Goal: Information Seeking & Learning: Find specific fact

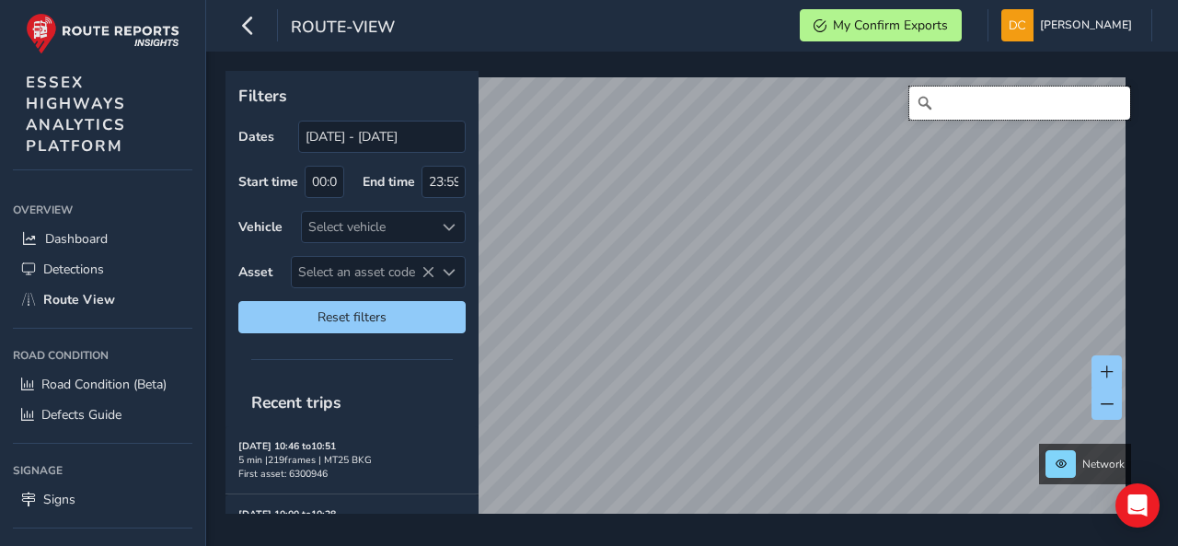
click at [993, 108] on input "Search" at bounding box center [1019, 103] width 221 height 33
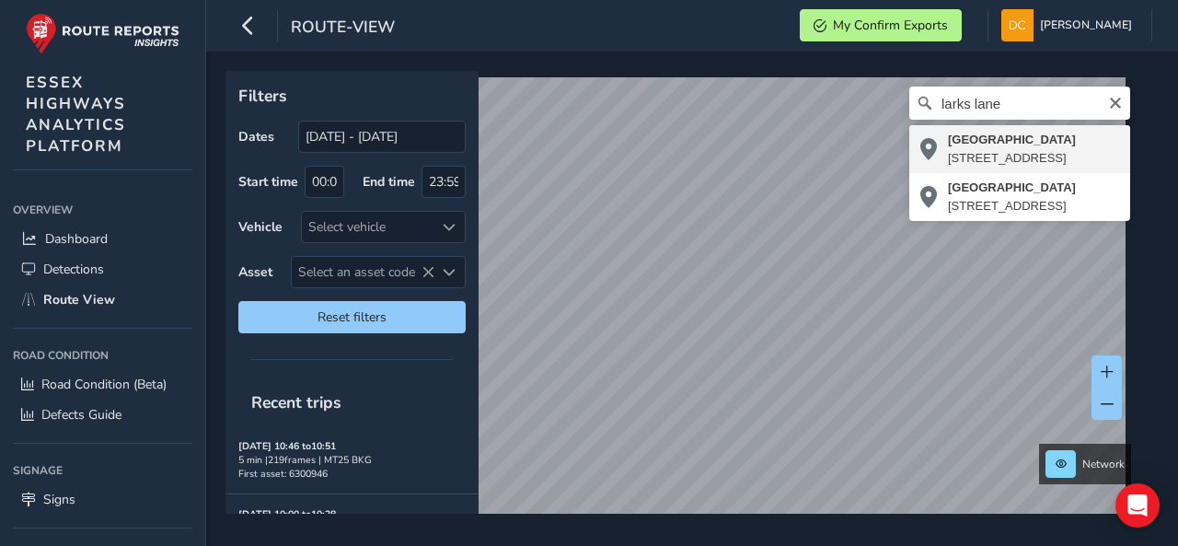
type input "[STREET_ADDRESS]"
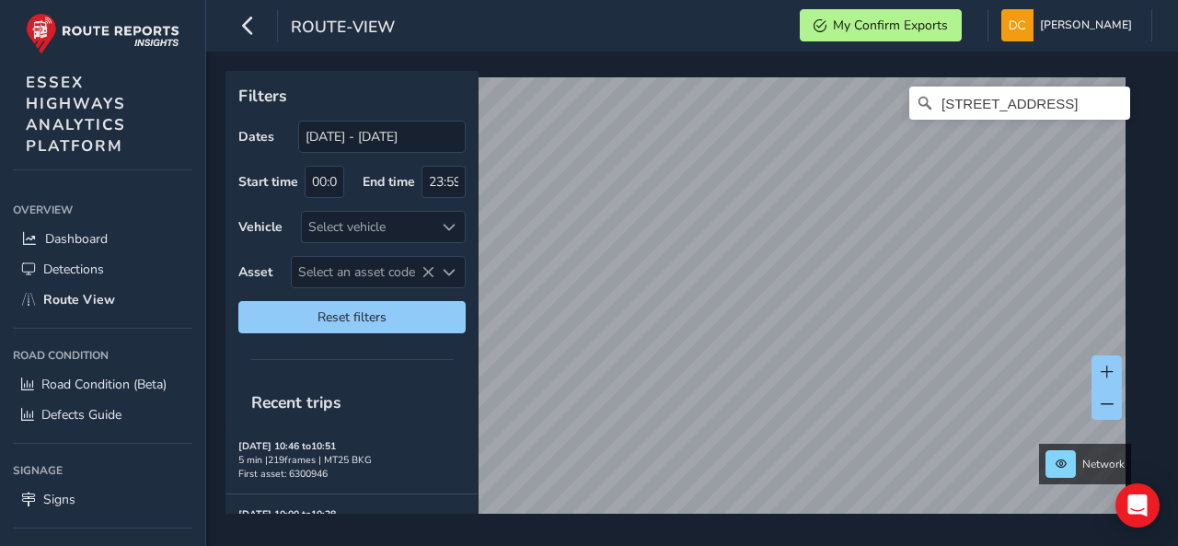
click at [1148, 284] on div "Filters Dates [DATE] - [DATE] Start time 00:00 End time 23:59 Vehicle Select ve…" at bounding box center [692, 299] width 972 height 494
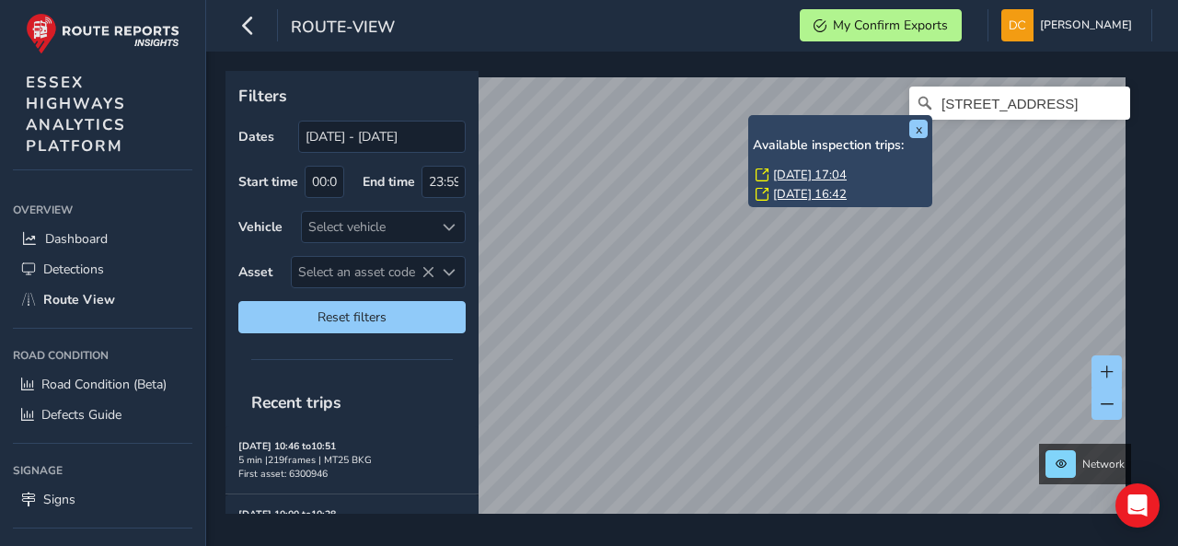
click at [793, 169] on link "[DATE] 17:04" at bounding box center [810, 175] width 74 height 17
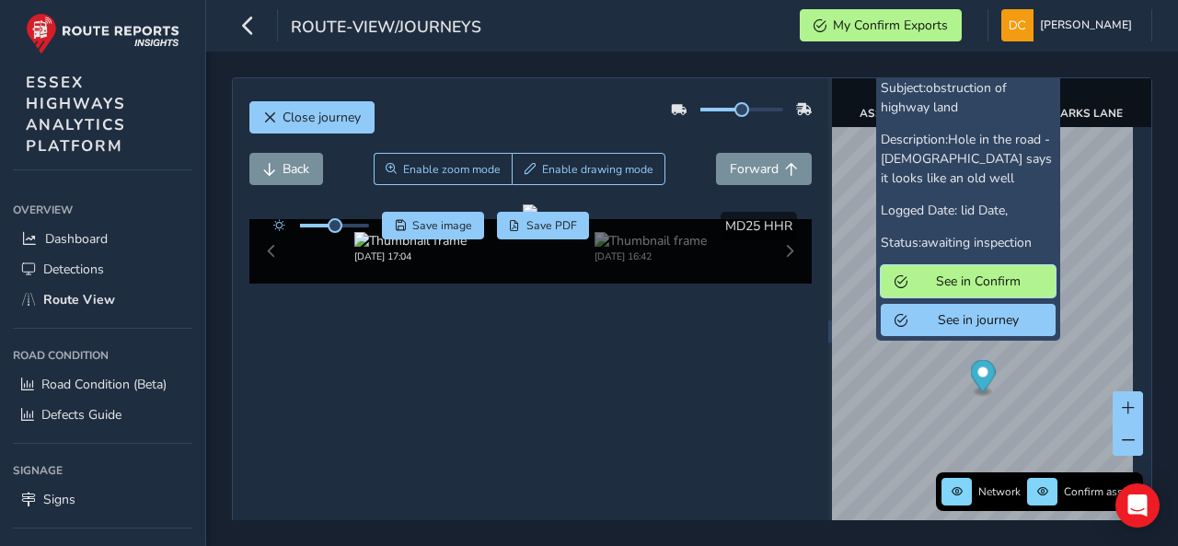
click at [926, 277] on span "See in Confirm" at bounding box center [978, 280] width 128 height 17
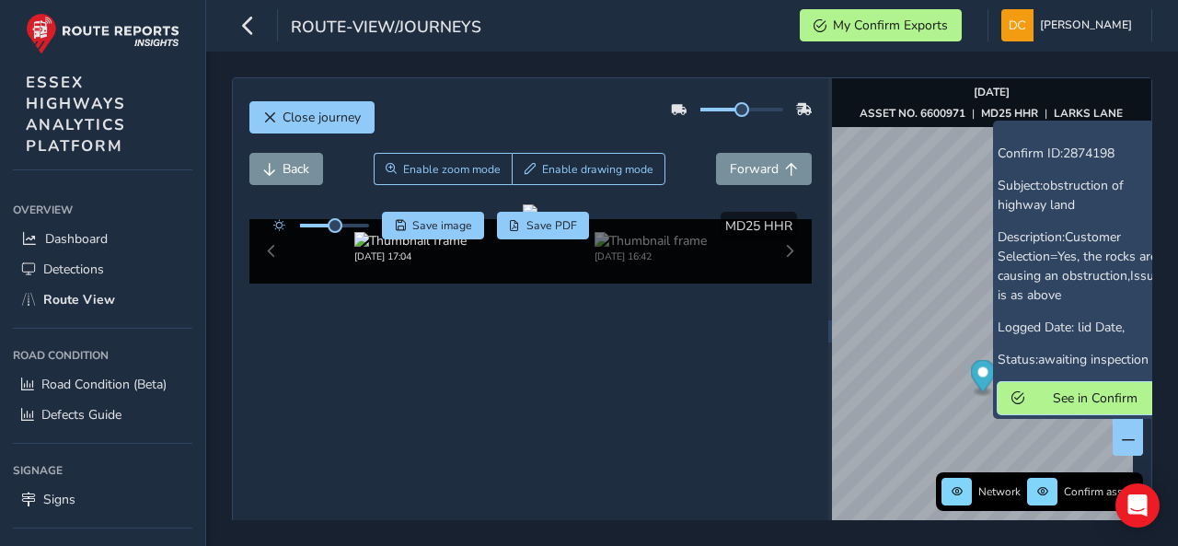
click at [1039, 403] on span "See in Confirm" at bounding box center [1095, 397] width 128 height 17
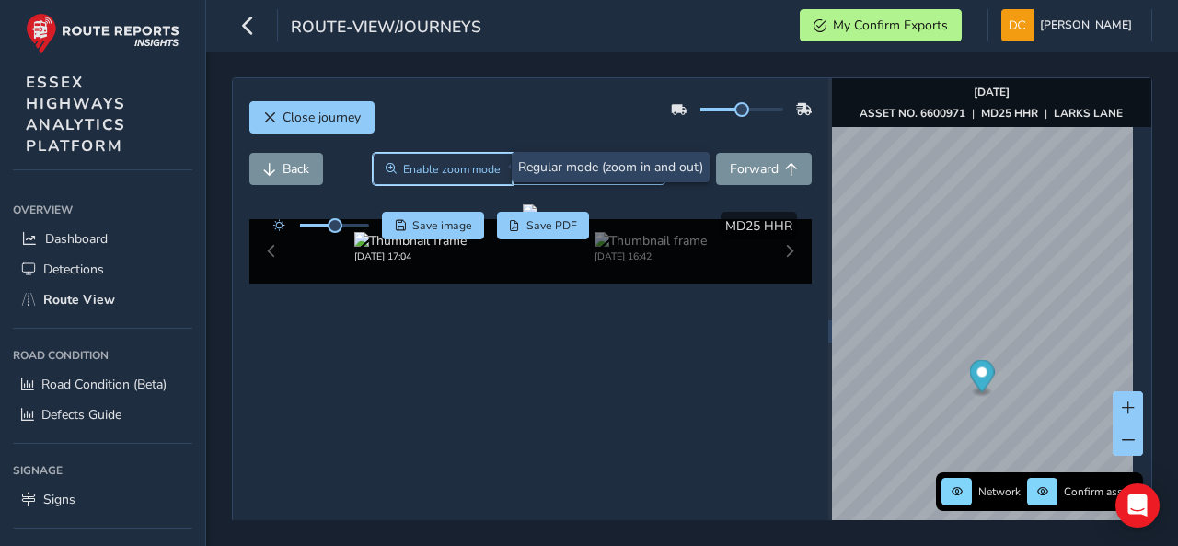
click at [466, 172] on span "Enable zoom mode" at bounding box center [452, 169] width 98 height 15
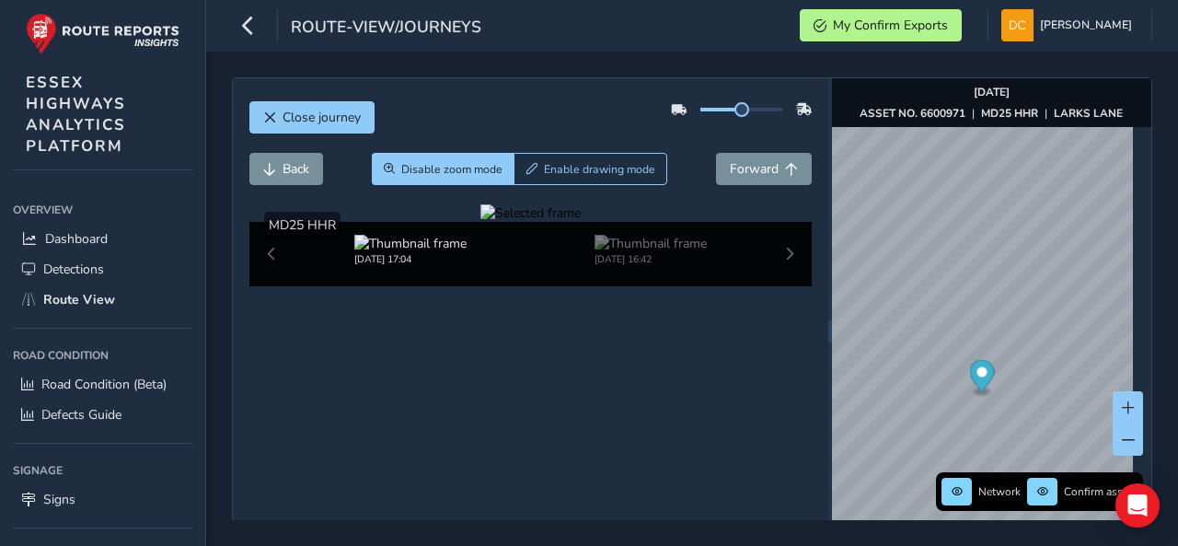
click at [581, 222] on div at bounding box center [530, 212] width 100 height 17
click at [671, 380] on img at bounding box center [208, 277] width 2650 height 1491
